Goal: Transaction & Acquisition: Book appointment/travel/reservation

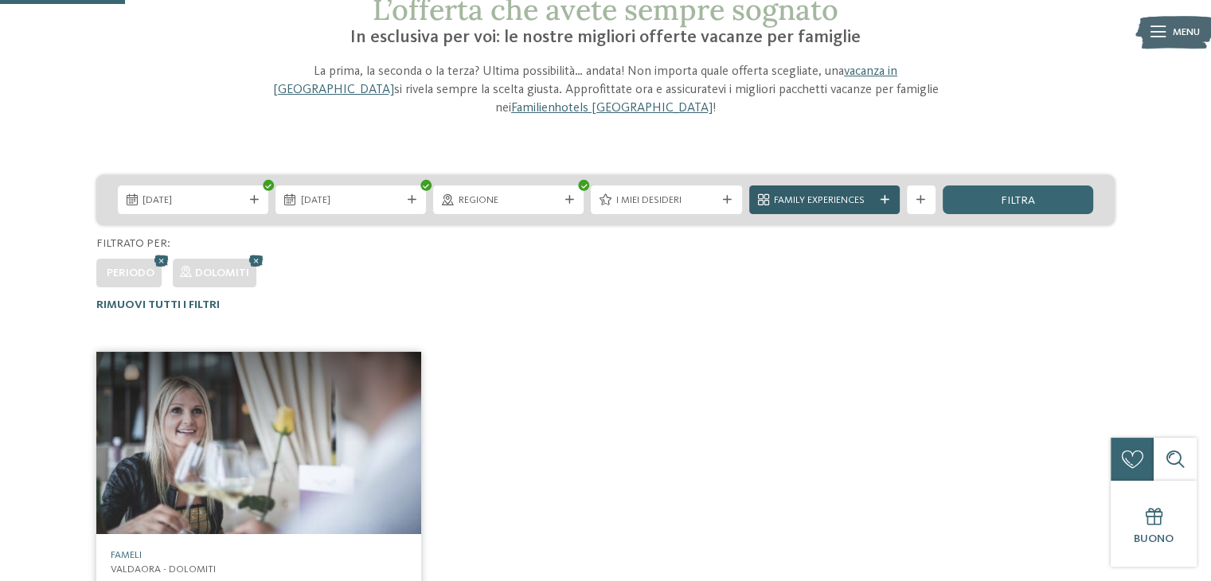
click at [861, 193] on span "Family Experiences" at bounding box center [824, 200] width 100 height 14
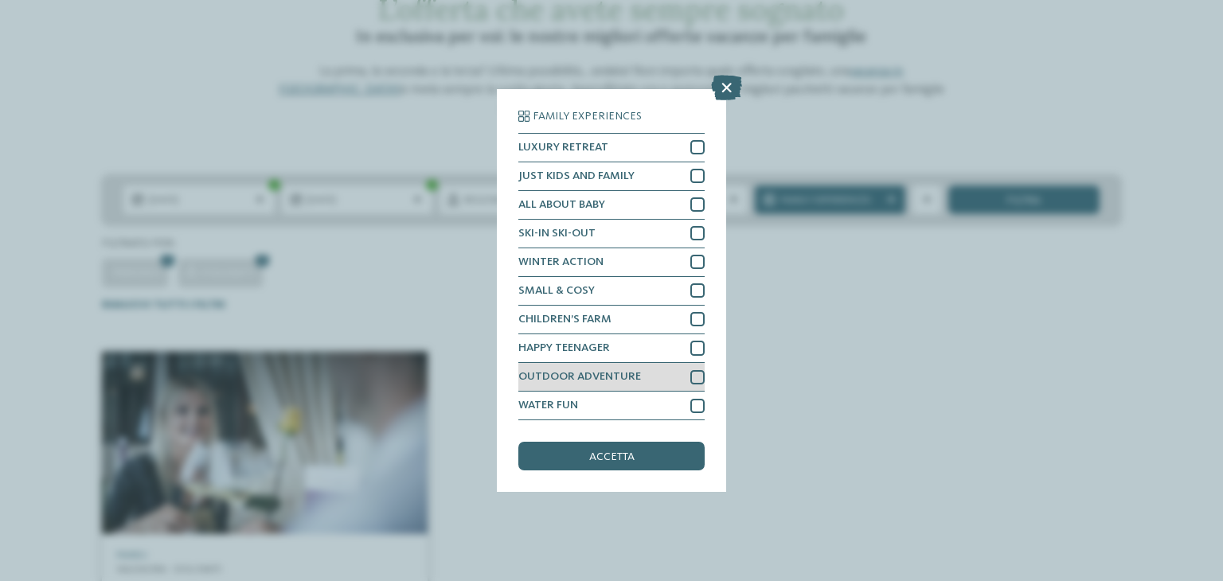
click at [672, 385] on div "OUTDOOR ADVENTURE" at bounding box center [611, 377] width 186 height 29
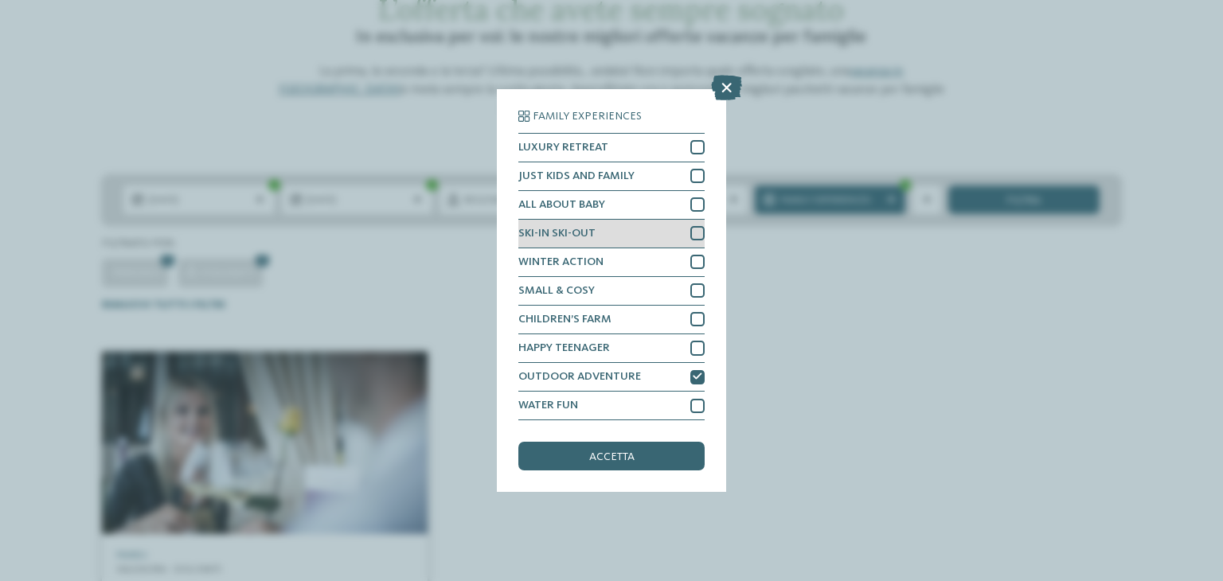
click at [659, 233] on div "SKI-IN SKI-OUT" at bounding box center [611, 234] width 186 height 29
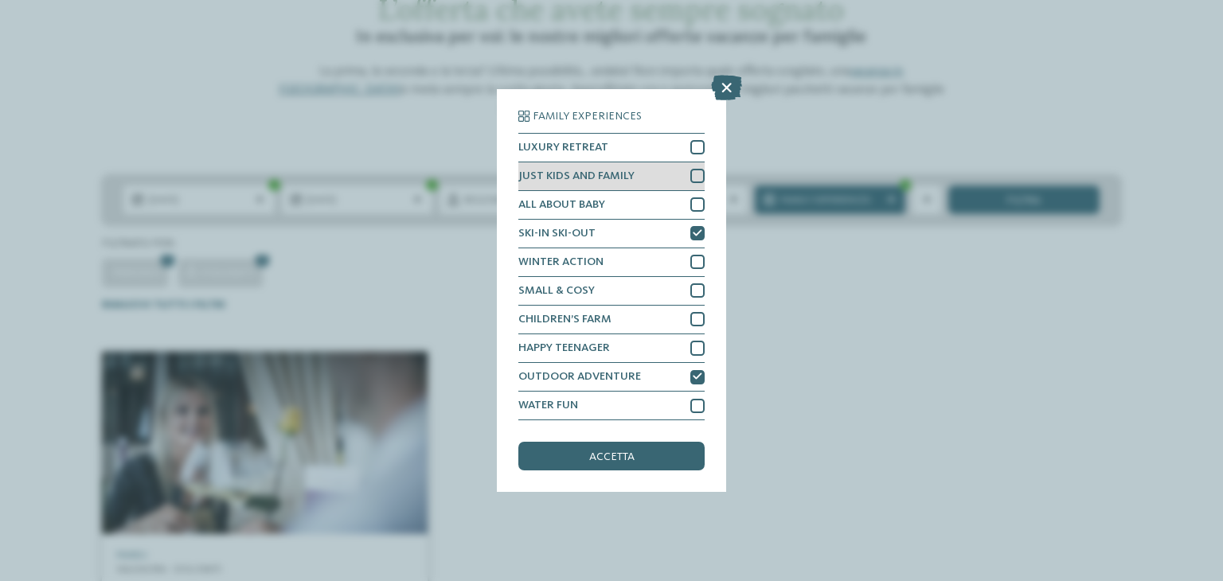
click at [695, 170] on div at bounding box center [697, 176] width 14 height 14
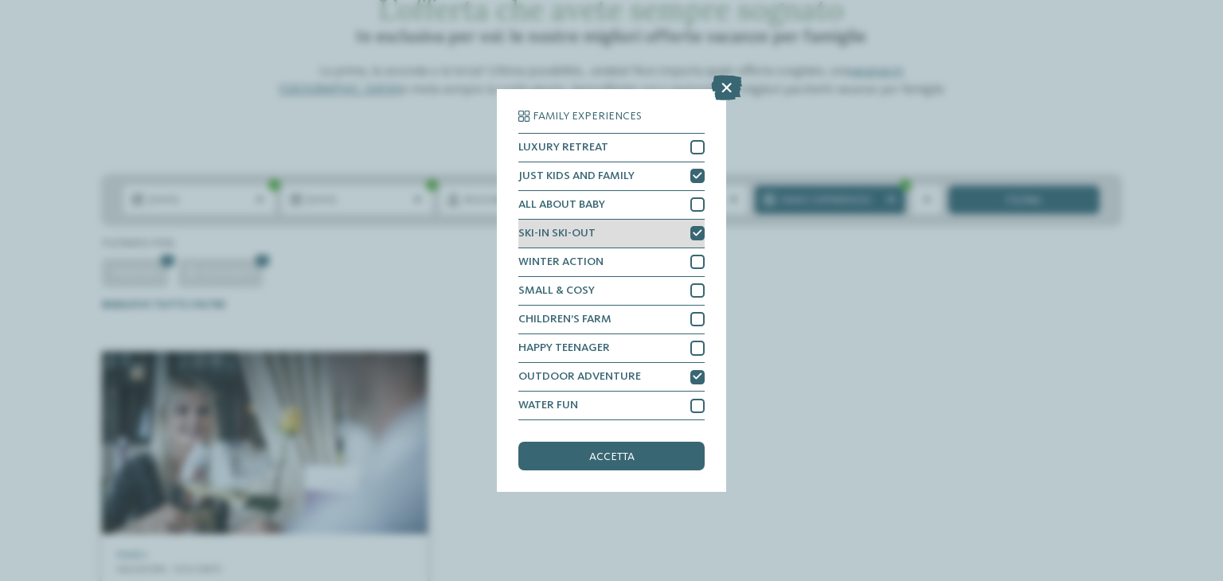
click at [697, 233] on icon at bounding box center [698, 233] width 10 height 9
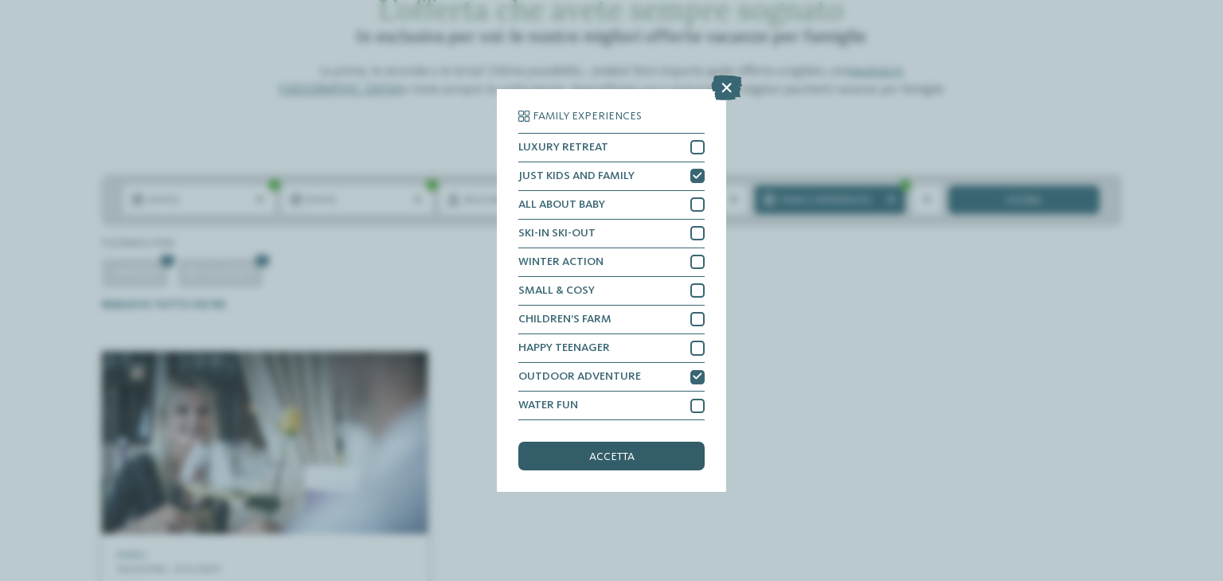
click at [605, 455] on span "accetta" at bounding box center [611, 456] width 45 height 11
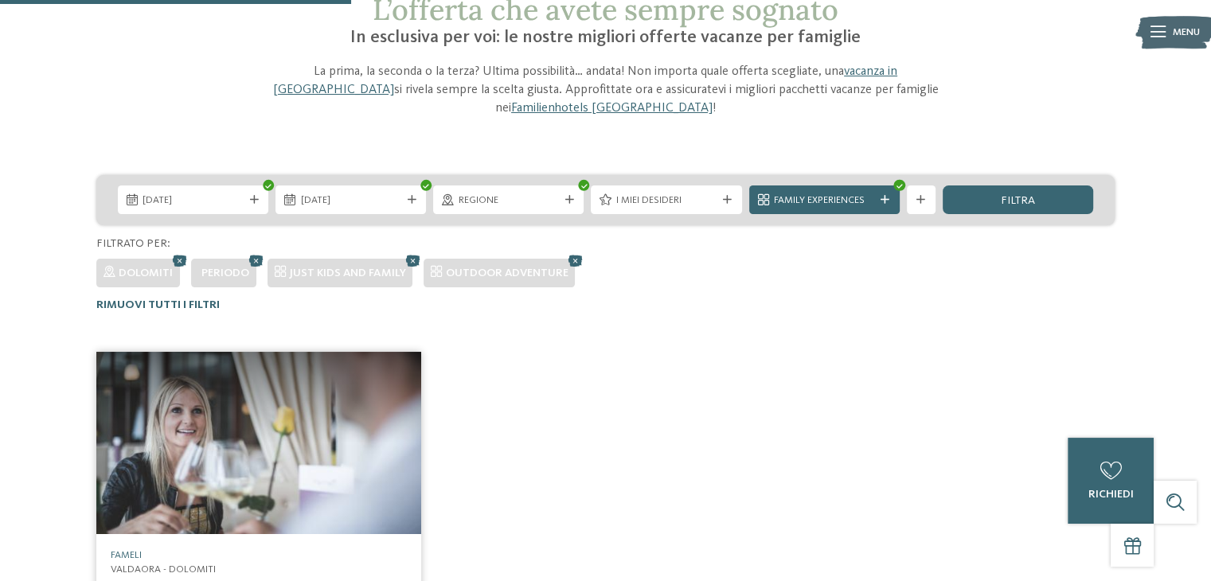
scroll to position [342, 0]
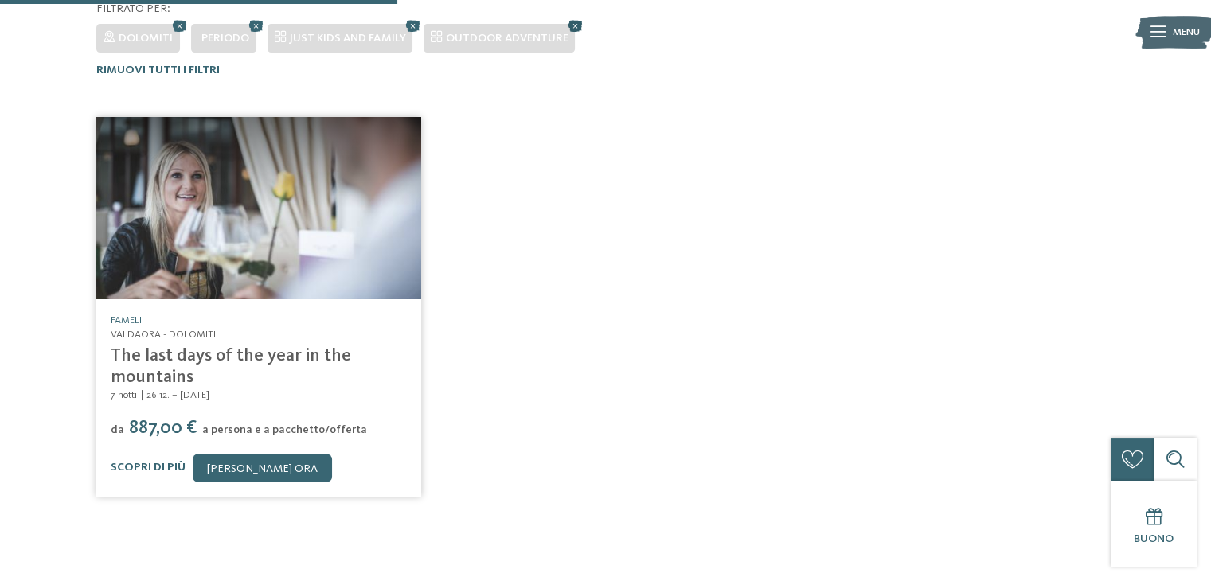
click at [576, 16] on icon at bounding box center [574, 25] width 21 height 19
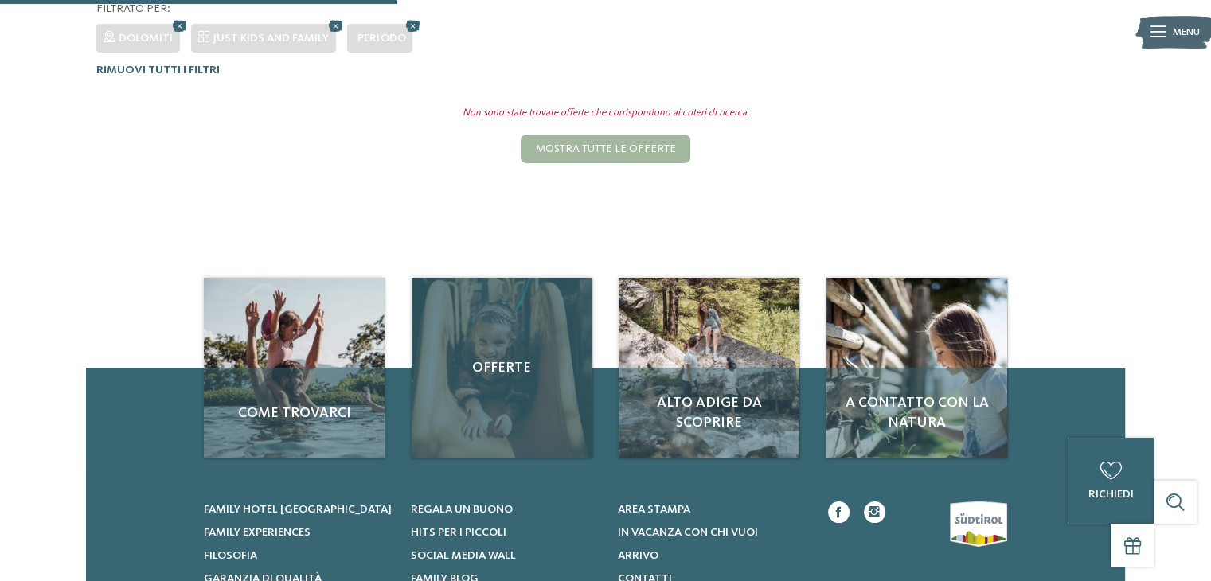
click at [474, 399] on div "Offerte" at bounding box center [502, 368] width 181 height 181
click at [517, 359] on span "Offerte" at bounding box center [502, 368] width 152 height 20
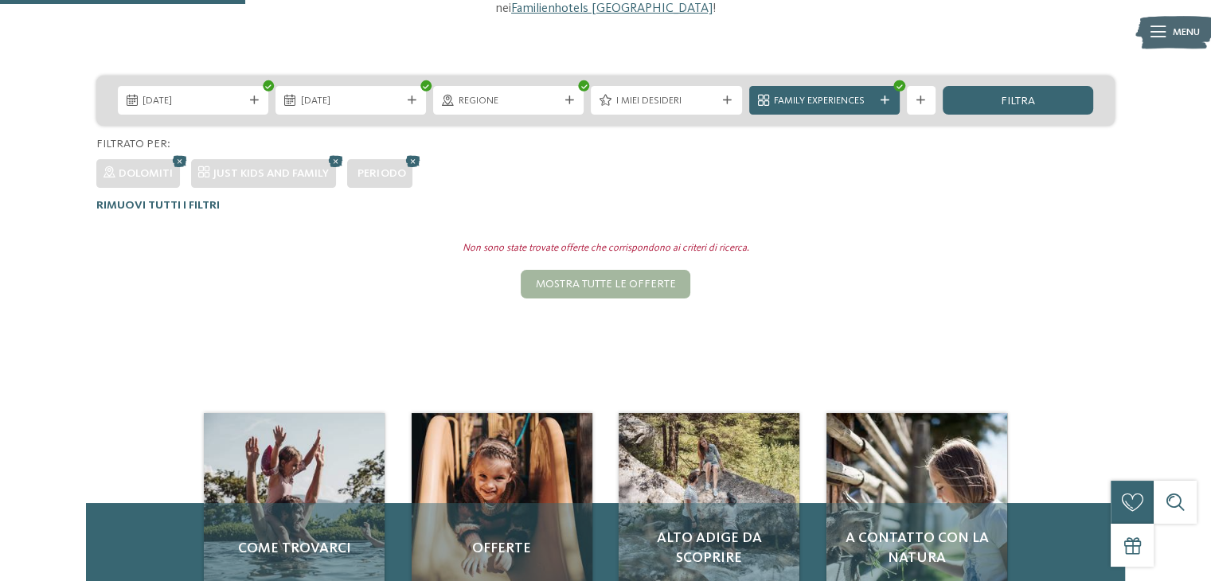
scroll to position [142, 0]
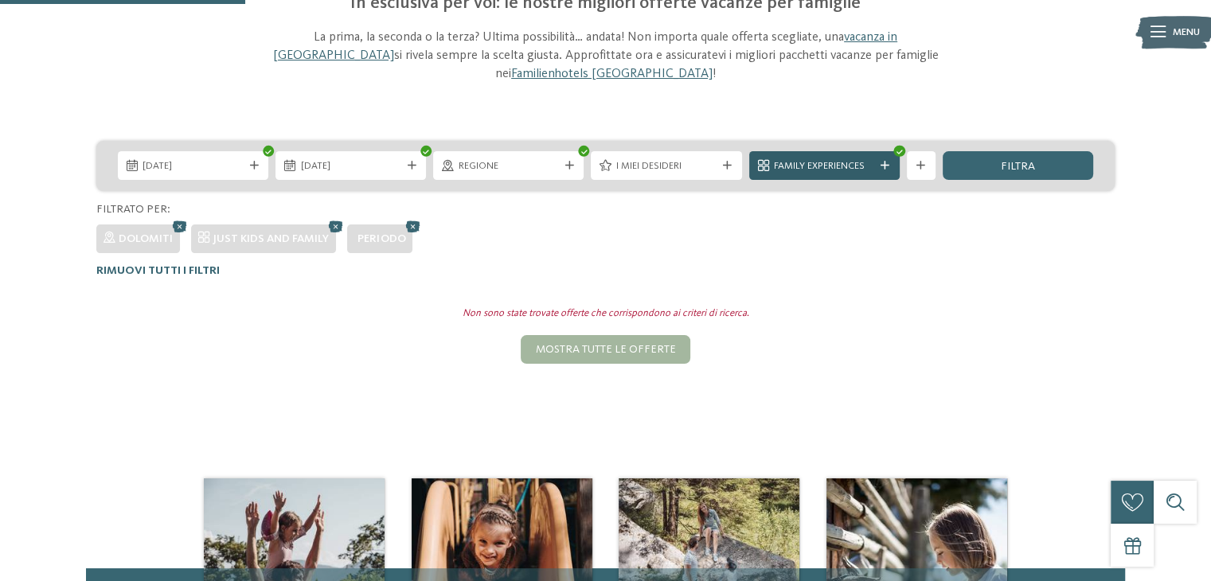
click at [865, 155] on div "Family Experiences" at bounding box center [824, 165] width 150 height 29
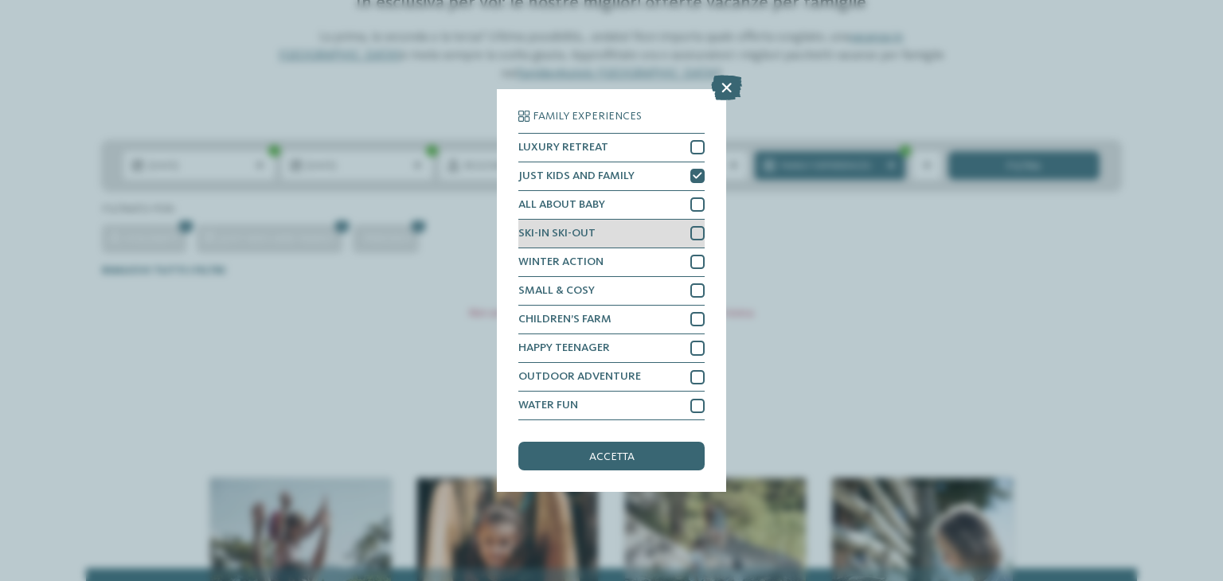
click at [682, 236] on div "SKI-IN SKI-OUT" at bounding box center [611, 234] width 186 height 29
click at [642, 453] on div "accetta" at bounding box center [611, 456] width 186 height 29
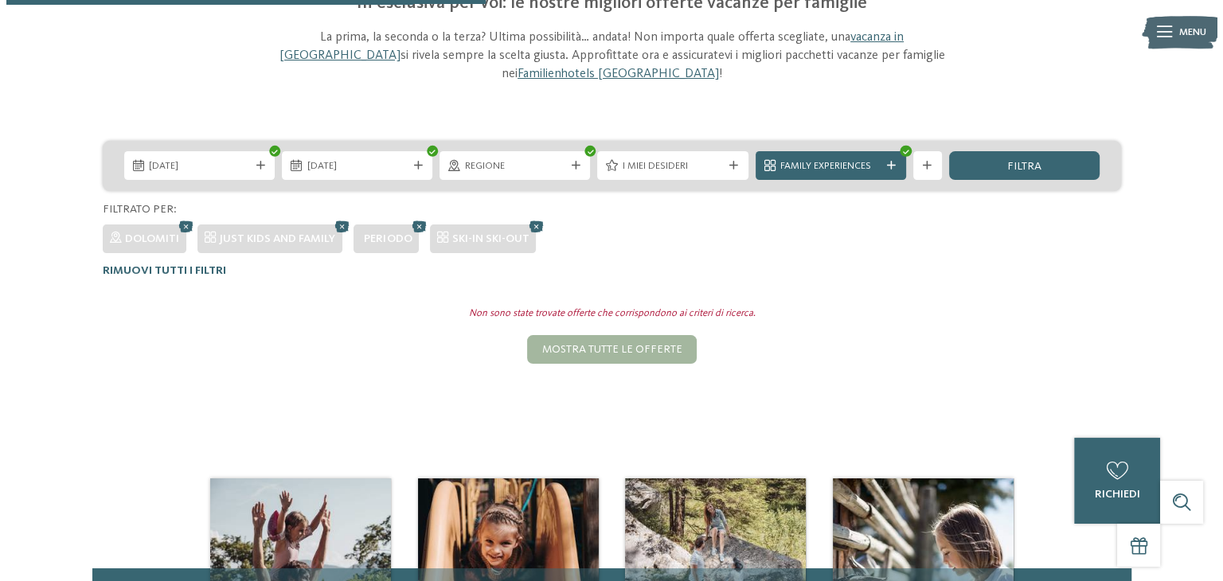
scroll to position [342, 0]
